Goal: Task Accomplishment & Management: Manage account settings

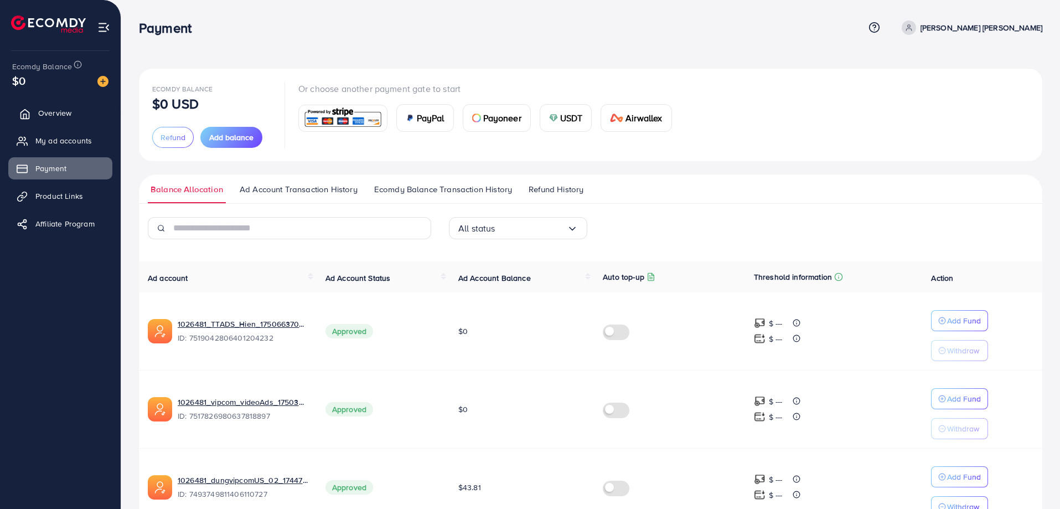
click at [65, 109] on span "Overview" at bounding box center [54, 112] width 33 height 11
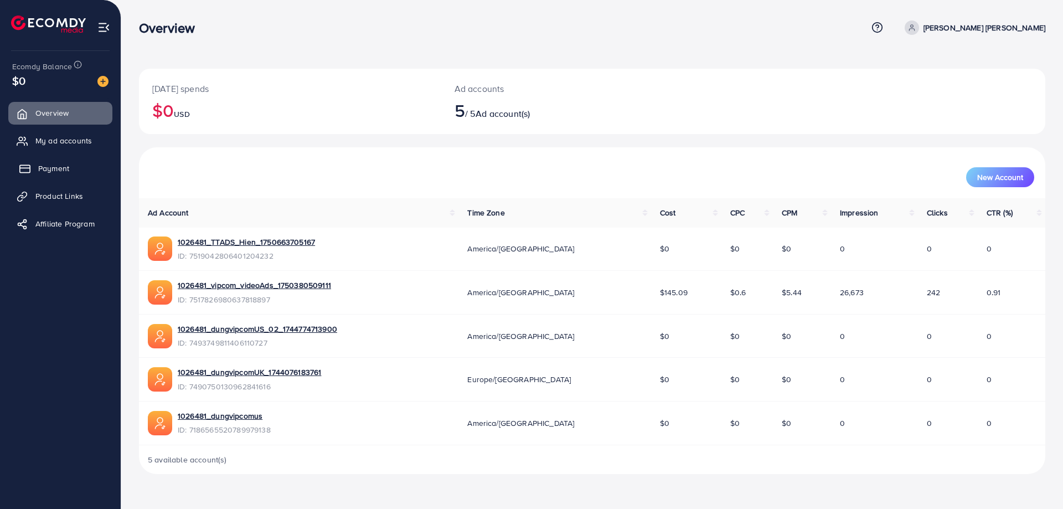
click at [61, 166] on span "Payment" at bounding box center [53, 168] width 31 height 11
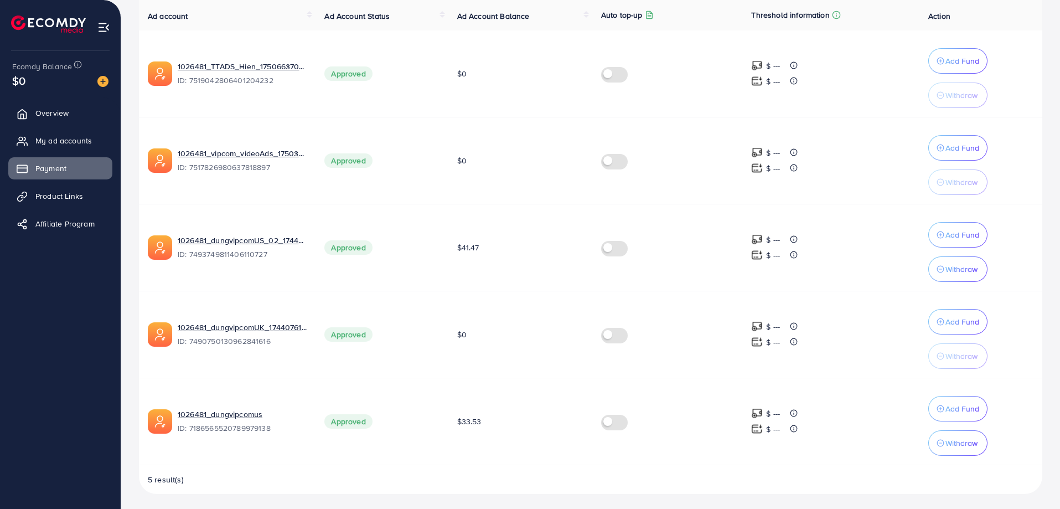
scroll to position [265, 0]
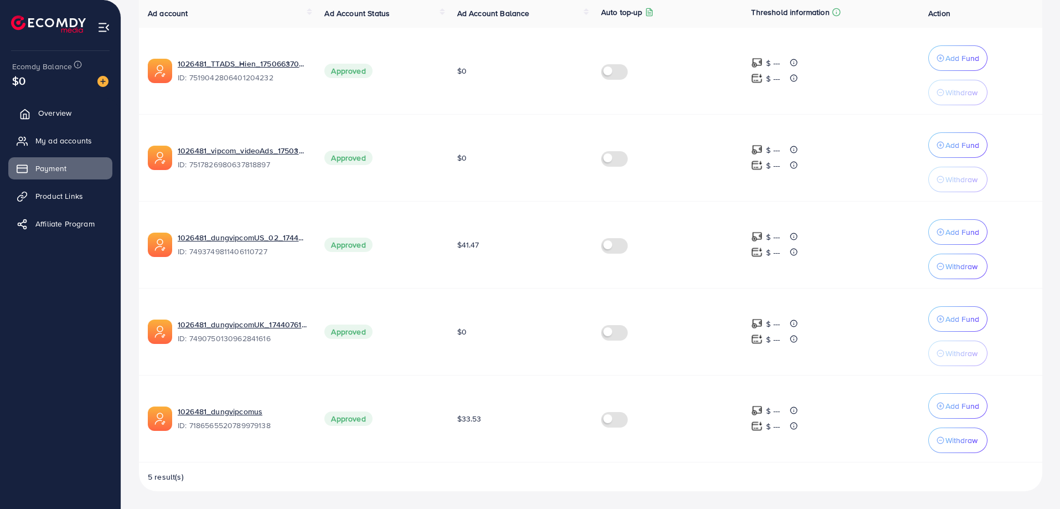
click at [61, 112] on span "Overview" at bounding box center [54, 112] width 33 height 11
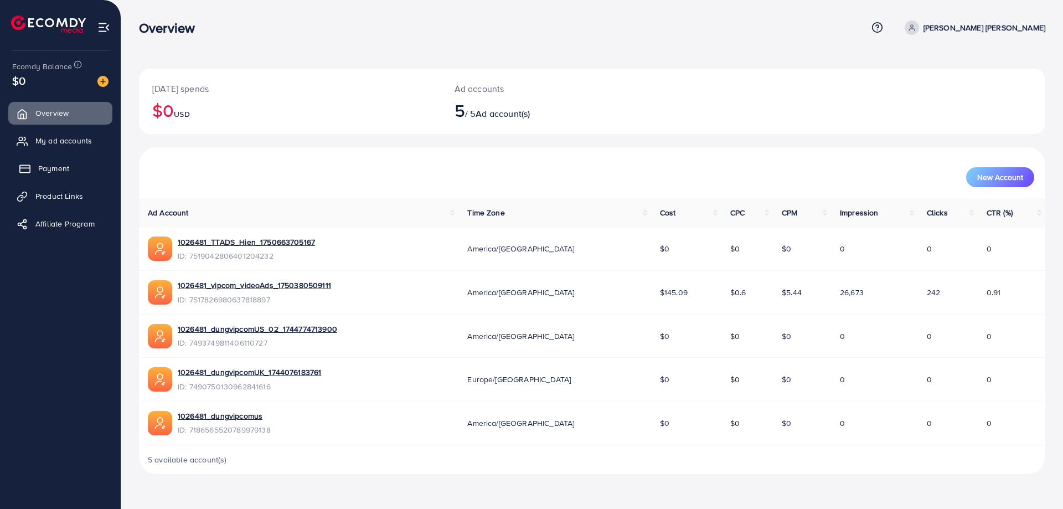
click at [61, 170] on span "Payment" at bounding box center [53, 168] width 31 height 11
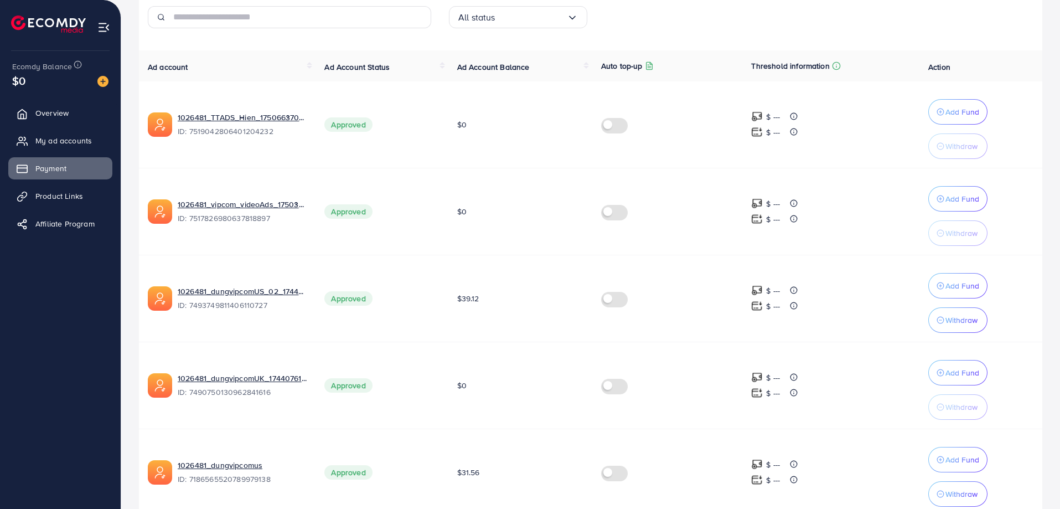
scroll to position [154, 0]
